Goal: Task Accomplishment & Management: Manage account settings

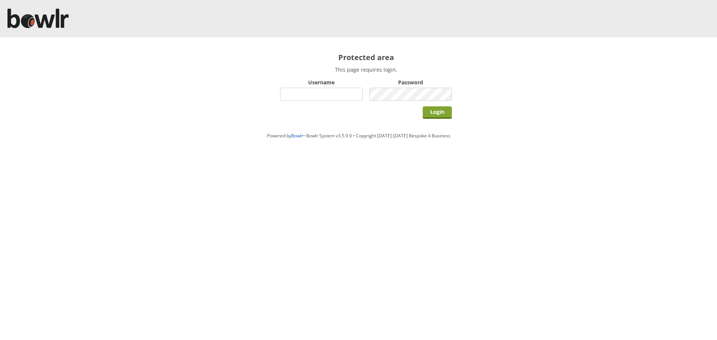
type input "hornseaindoorbowlsclub"
click at [441, 113] on input "Login" at bounding box center [437, 112] width 29 height 12
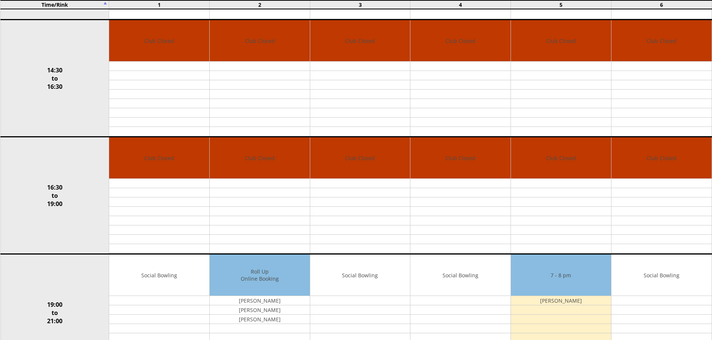
scroll to position [535, 0]
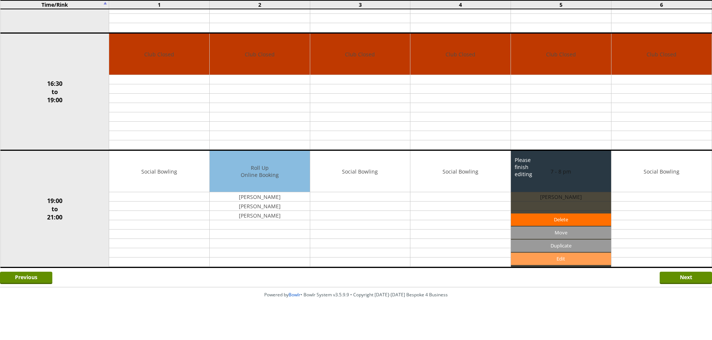
click at [554, 262] on link "Edit" at bounding box center [561, 259] width 100 height 12
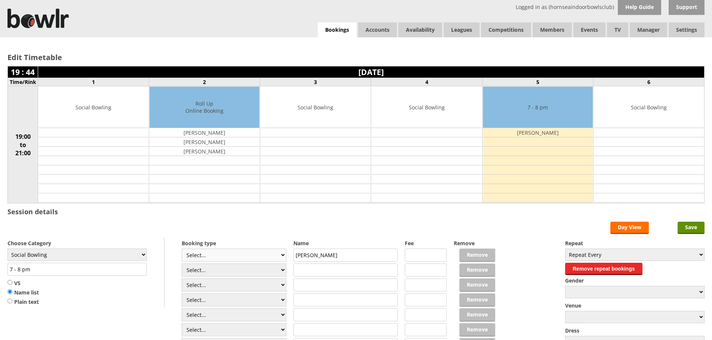
click at [284, 254] on select "Select... Club Competition (Member) Club Competition (Visitor) National (Member…" at bounding box center [234, 255] width 105 height 13
select select "1_54"
click at [182, 249] on select "Select... Club Competition (Member) Club Competition (Visitor) National (Member…" at bounding box center [234, 255] width 105 height 13
type input "Social Bowling"
type input "3.0000"
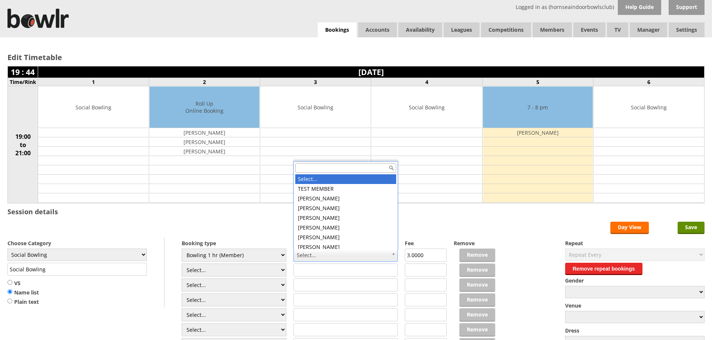
click at [334, 169] on input "text" at bounding box center [345, 168] width 101 height 10
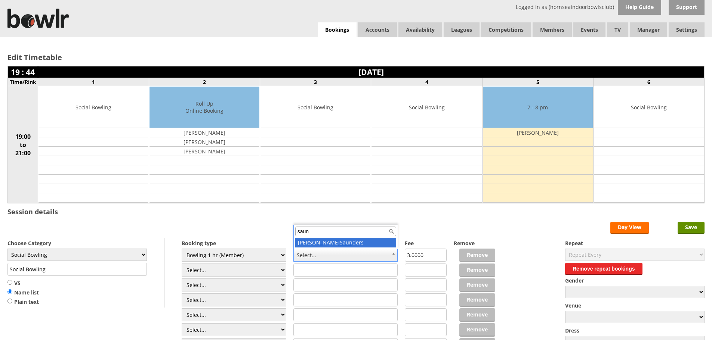
type input "saun"
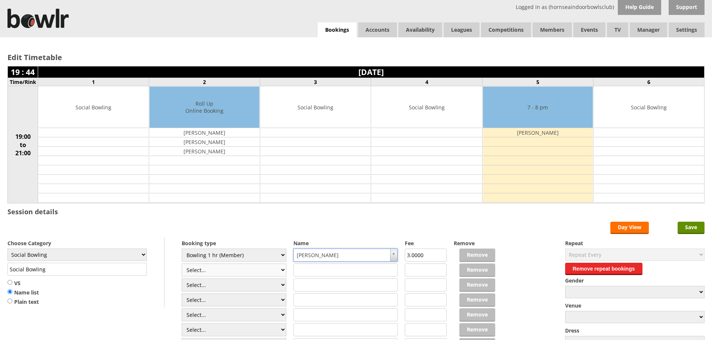
click at [281, 269] on select "Select... Club Competition (Member) Club Competition (Visitor) National (Member…" at bounding box center [234, 270] width 105 height 13
select select "1_54"
click at [182, 264] on select "Select... Club Competition (Member) Club Competition (Visitor) National (Member…" at bounding box center [234, 270] width 105 height 13
type input "3.0000"
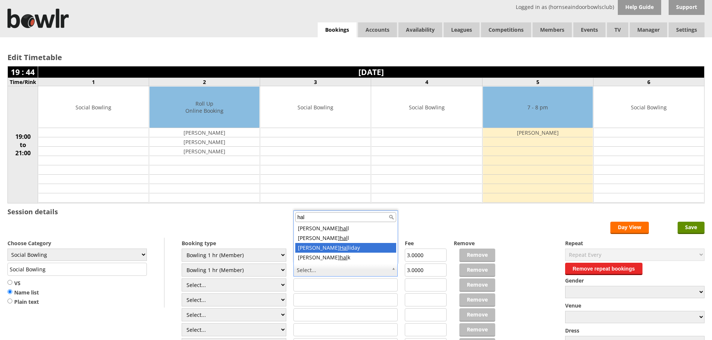
type input "hal"
drag, startPoint x: 335, startPoint y: 251, endPoint x: 306, endPoint y: 262, distance: 30.1
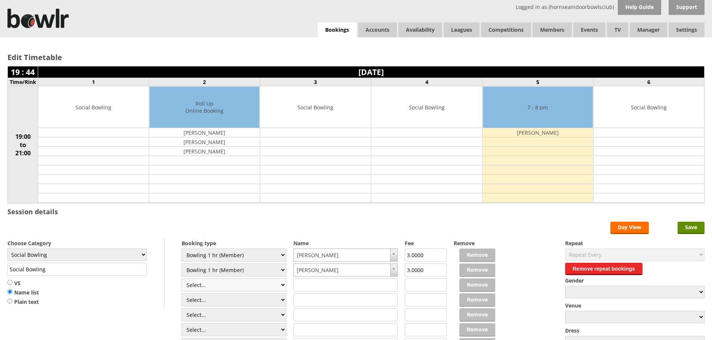
click at [283, 284] on select "Select... Club Competition (Member) Club Competition (Visitor) National (Member…" at bounding box center [234, 285] width 105 height 13
select select "1_54"
click at [182, 279] on select "Select... Club Competition (Member) Club Competition (Visitor) National (Member…" at bounding box center [234, 285] width 105 height 13
type input "3.0000"
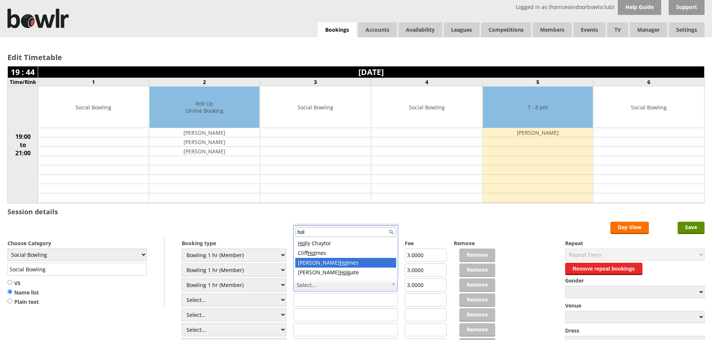
type input "hol"
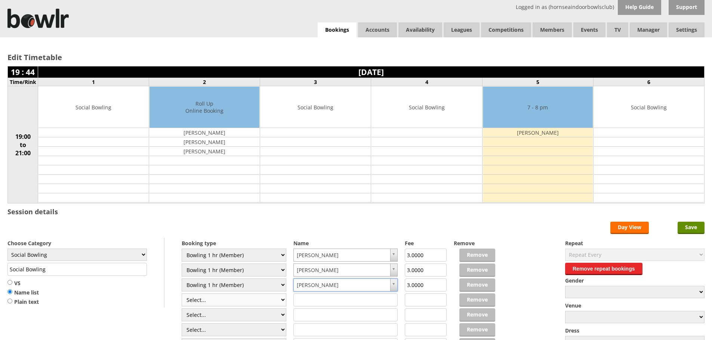
click at [282, 298] on select "Select... Club Competition (Member) Club Competition (Visitor) National (Member…" at bounding box center [234, 300] width 105 height 13
select select "1_54"
click at [182, 294] on select "Select... Club Competition (Member) Club Competition (Visitor) National (Member…" at bounding box center [234, 300] width 105 height 13
type input "3.0000"
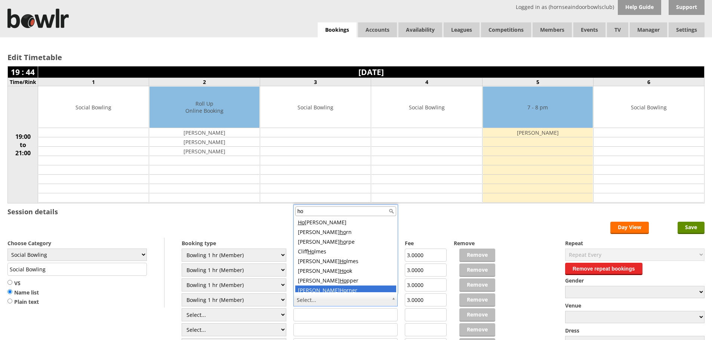
scroll to position [3, 0]
type input "ho"
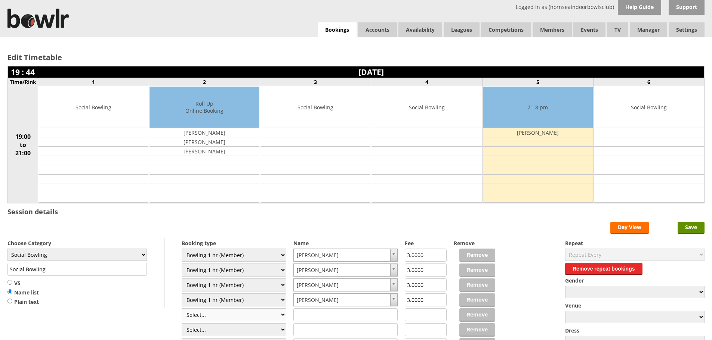
click at [282, 314] on select "Select... Club Competition (Member) Club Competition (Visitor) National (Member…" at bounding box center [234, 315] width 105 height 13
select select "1_54"
click at [182, 309] on select "Select... Club Competition (Member) Club Competition (Visitor) National (Member…" at bounding box center [234, 315] width 105 height 13
type input "3.0000"
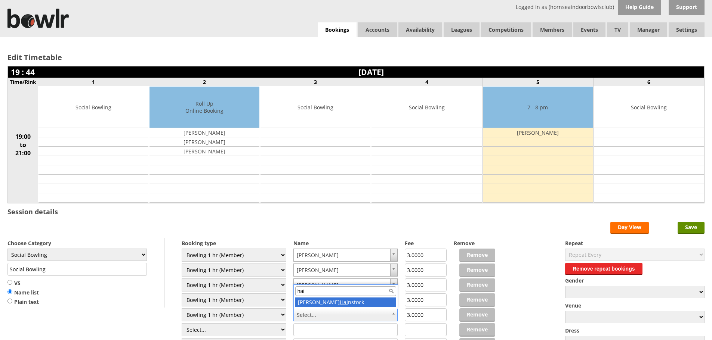
type input "hai"
click at [688, 227] on input "Save" at bounding box center [690, 228] width 27 height 12
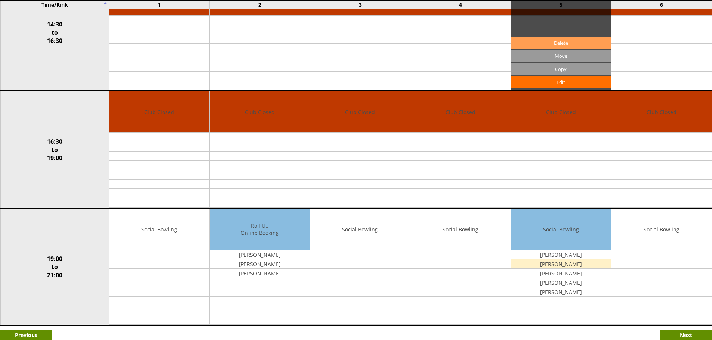
scroll to position [486, 0]
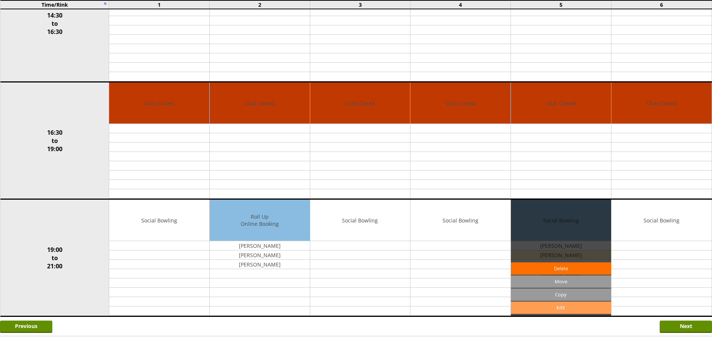
click at [570, 312] on link "Edit" at bounding box center [561, 308] width 100 height 12
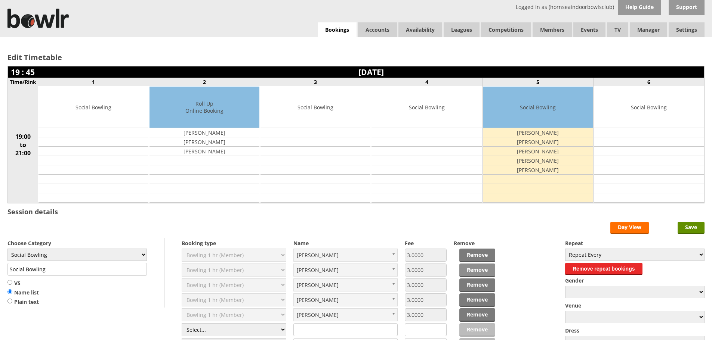
click at [471, 269] on link "Remove" at bounding box center [477, 270] width 36 height 13
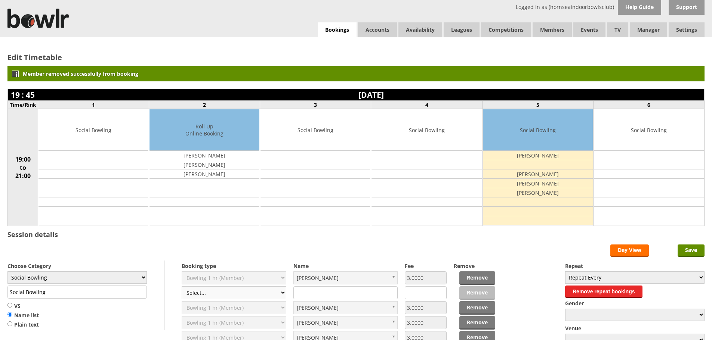
click at [282, 296] on select "Select... Club Competition (Member) Club Competition (Visitor) National (Member…" at bounding box center [234, 293] width 105 height 13
select select "1_54"
click at [182, 287] on select "Select... Club Competition (Member) Club Competition (Visitor) National (Member…" at bounding box center [234, 293] width 105 height 13
type input "3.0000"
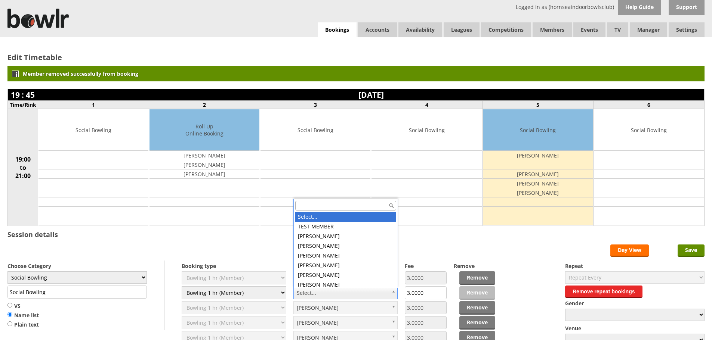
click at [310, 208] on input "text" at bounding box center [345, 206] width 101 height 10
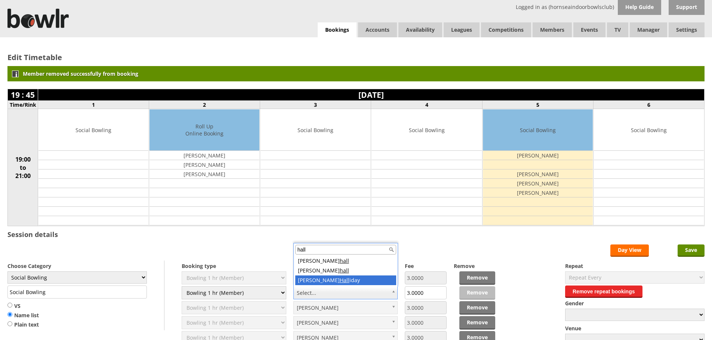
type input "hall"
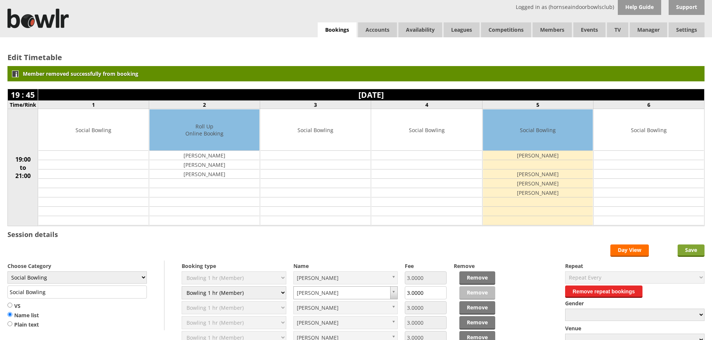
click at [685, 248] on input "Save" at bounding box center [690, 251] width 27 height 12
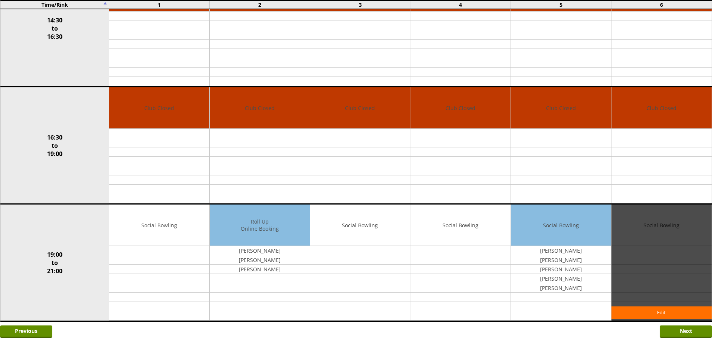
scroll to position [535, 0]
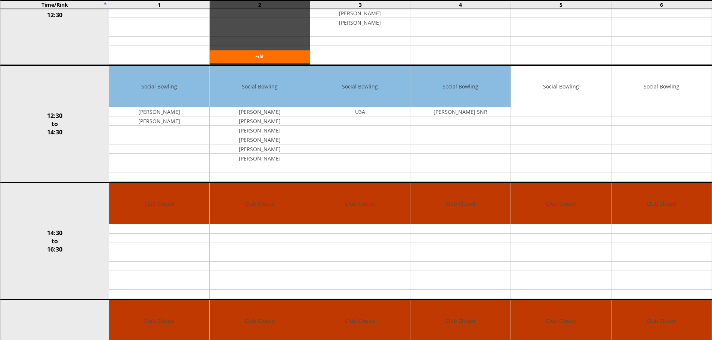
scroll to position [236, 0]
